Goal: Task Accomplishment & Management: Manage account settings

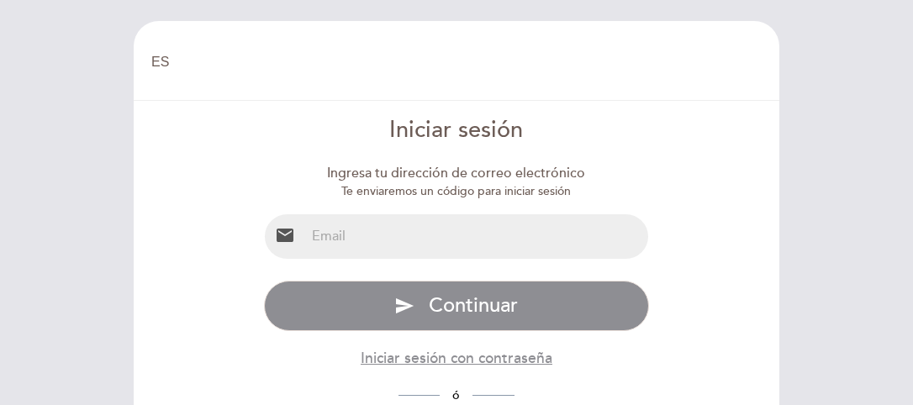
select select "es"
click at [406, 238] on input "email" at bounding box center [477, 236] width 344 height 45
type input "[EMAIL_ADDRESS][DOMAIN_NAME]"
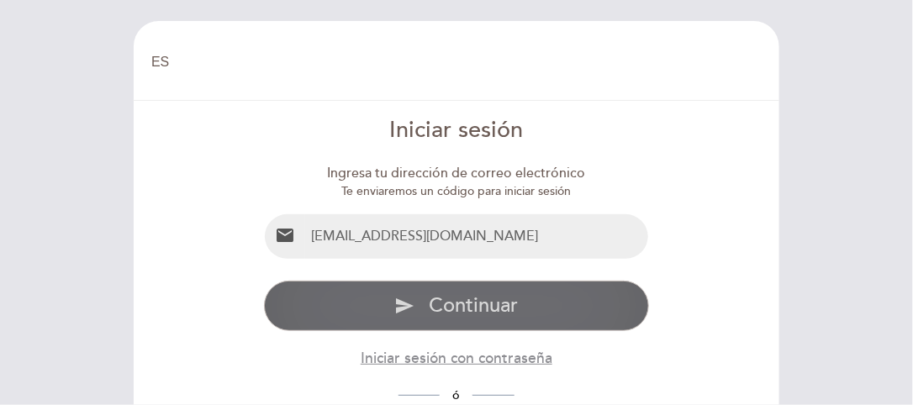
click at [449, 307] on span "Continuar" at bounding box center [473, 305] width 89 height 24
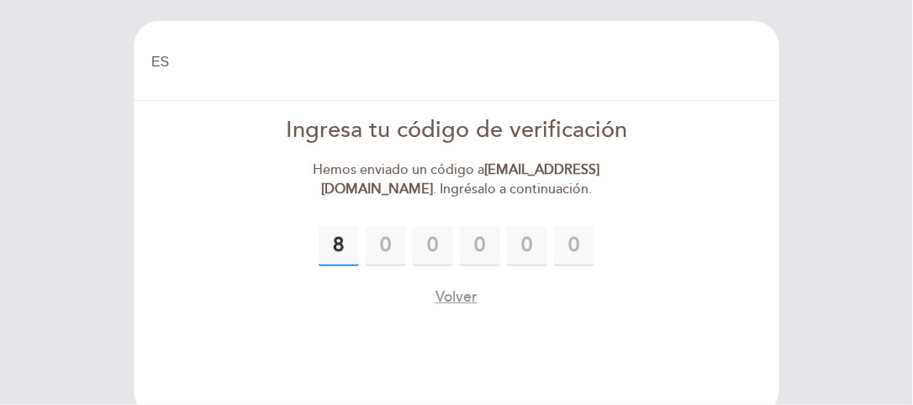
type input "8"
type input "7"
type input "9"
type input "8"
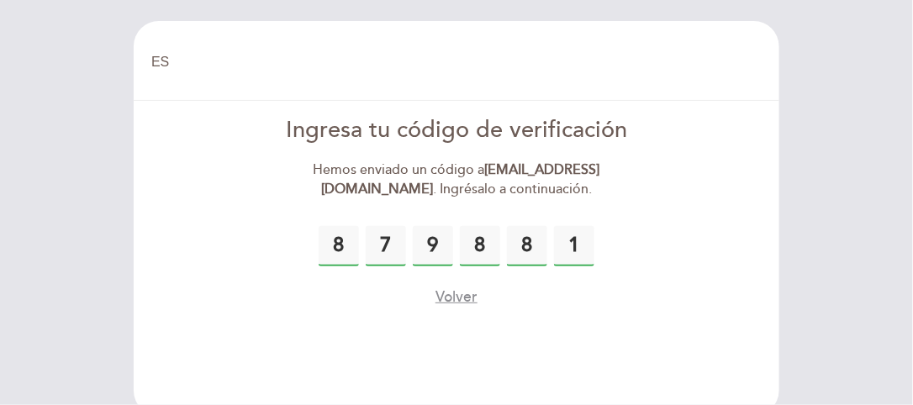
type input "1"
